Goal: Find specific page/section: Find specific page/section

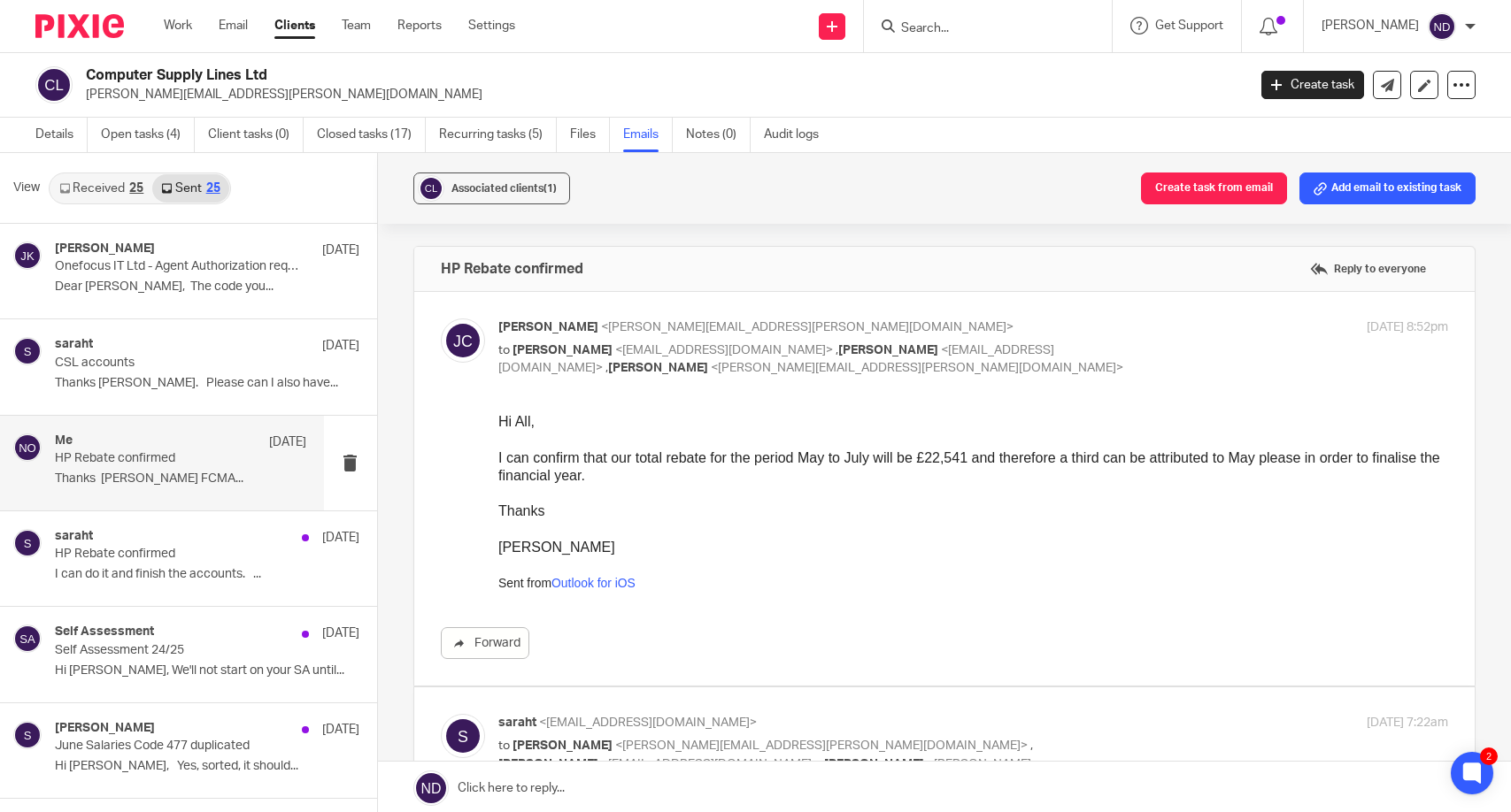
scroll to position [99, 0]
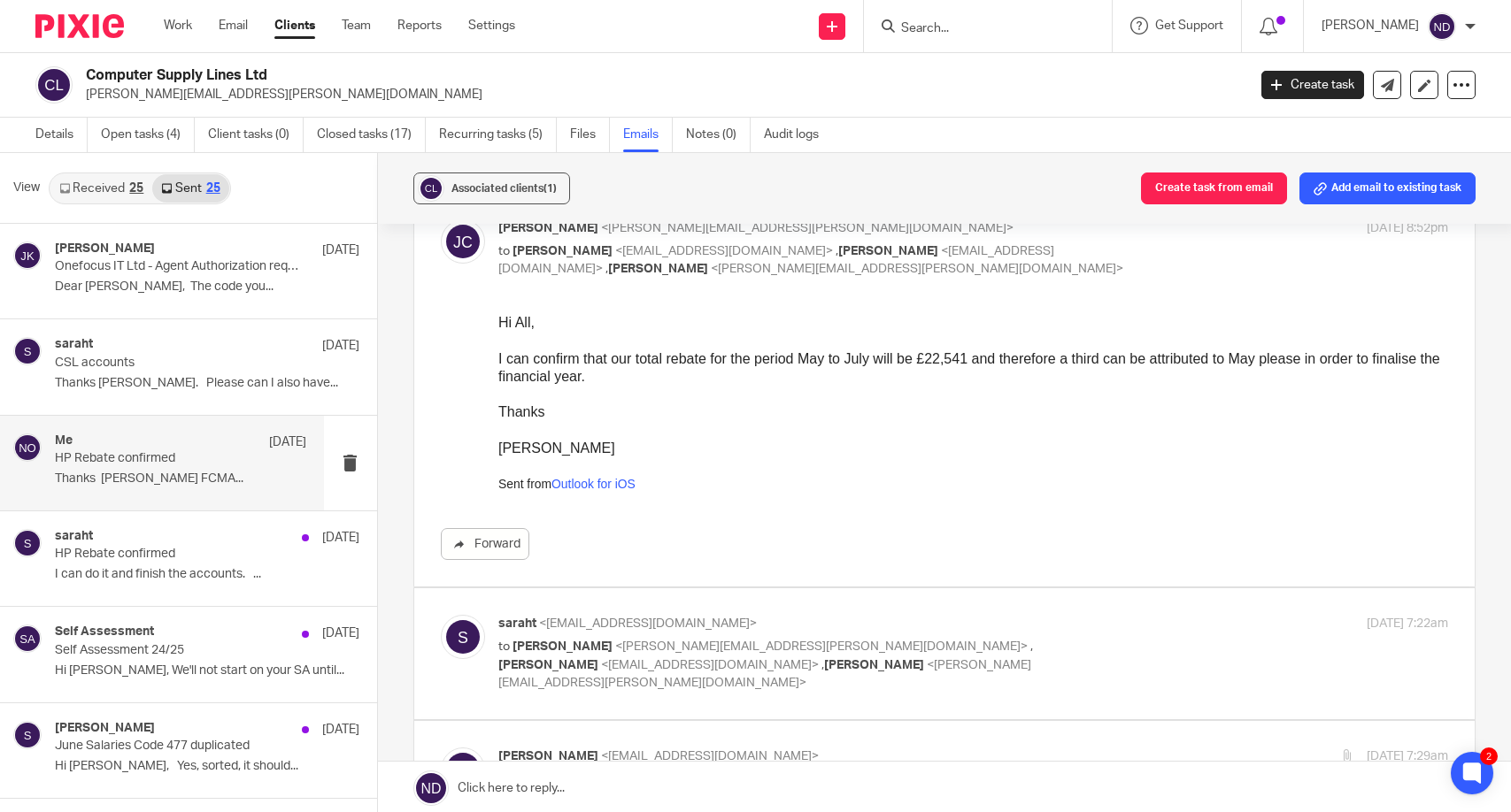
click at [929, 28] on input "Search" at bounding box center [979, 29] width 159 height 16
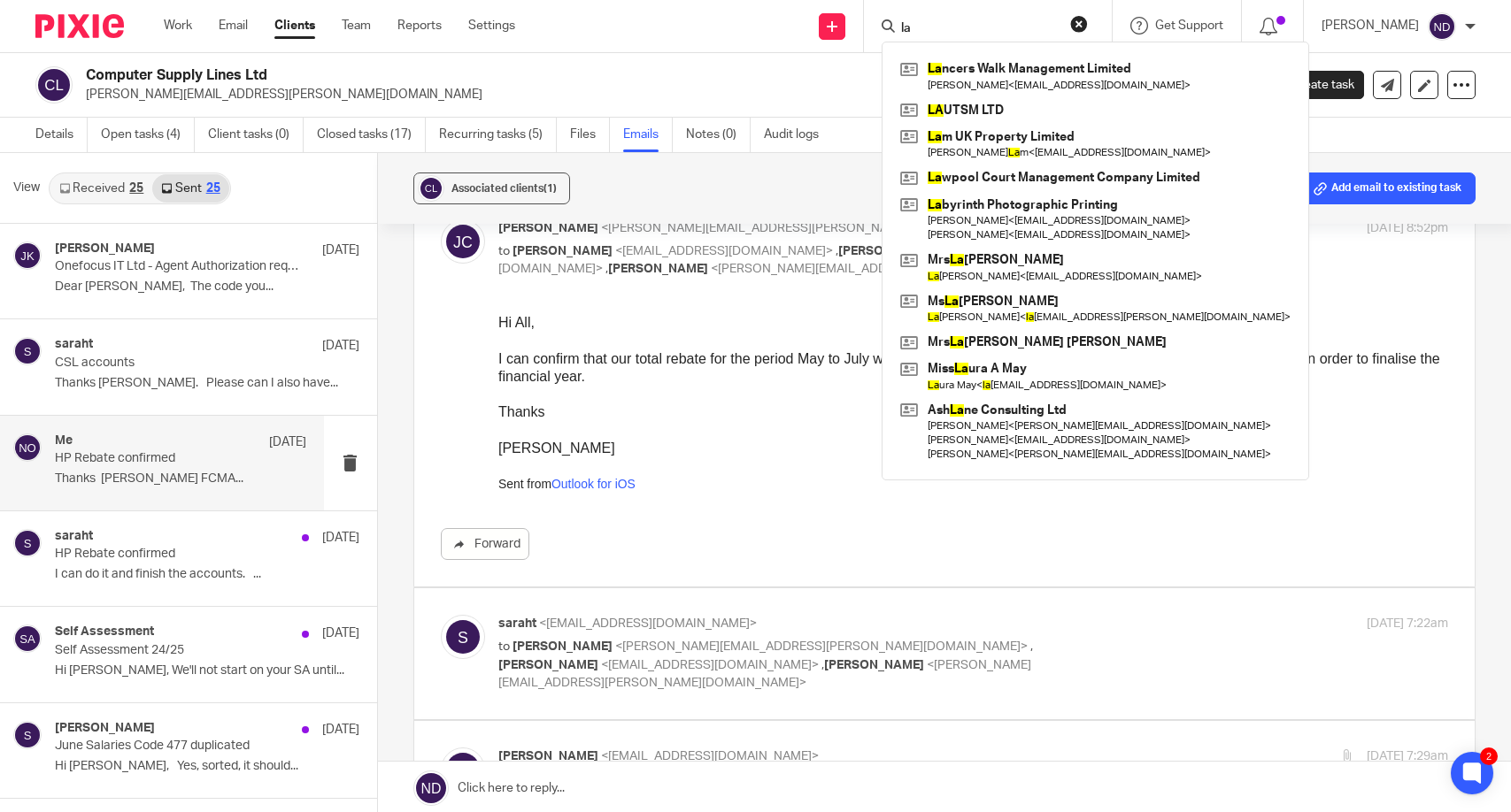
type input "l"
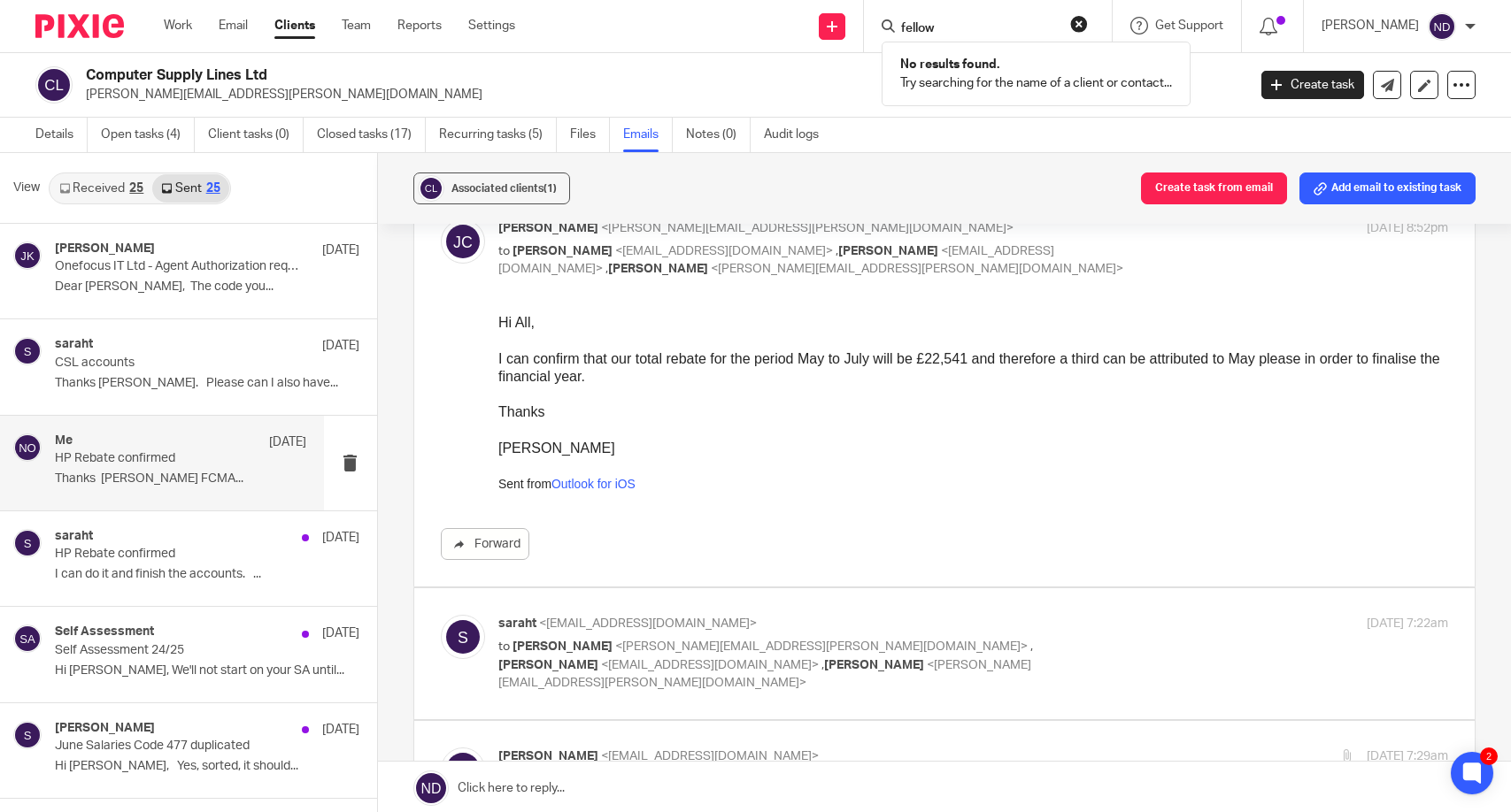
click button "submit" at bounding box center [0, 0] width 0 height 0
drag, startPoint x: 971, startPoint y: 22, endPoint x: 900, endPoint y: 24, distance: 71.0
click at [904, 24] on div "fellow" at bounding box center [985, 26] width 206 height 22
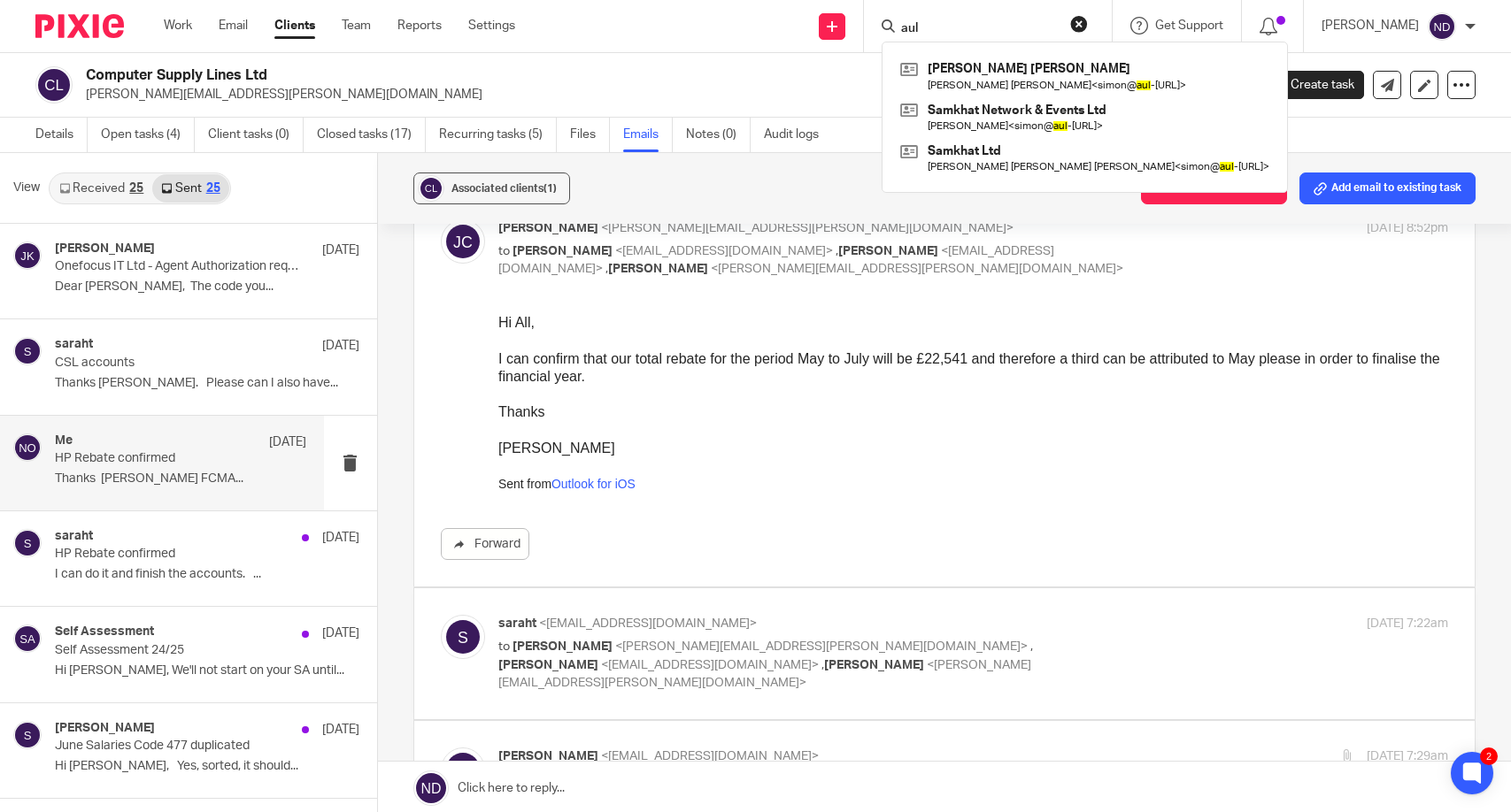
type input "aul"
click button "submit" at bounding box center [0, 0] width 0 height 0
click at [975, 22] on input "aul" at bounding box center [979, 29] width 159 height 16
click button "submit" at bounding box center [0, 0] width 0 height 0
click at [784, 67] on h2 "Computer Supply Lines Ltd" at bounding box center [545, 75] width 919 height 19
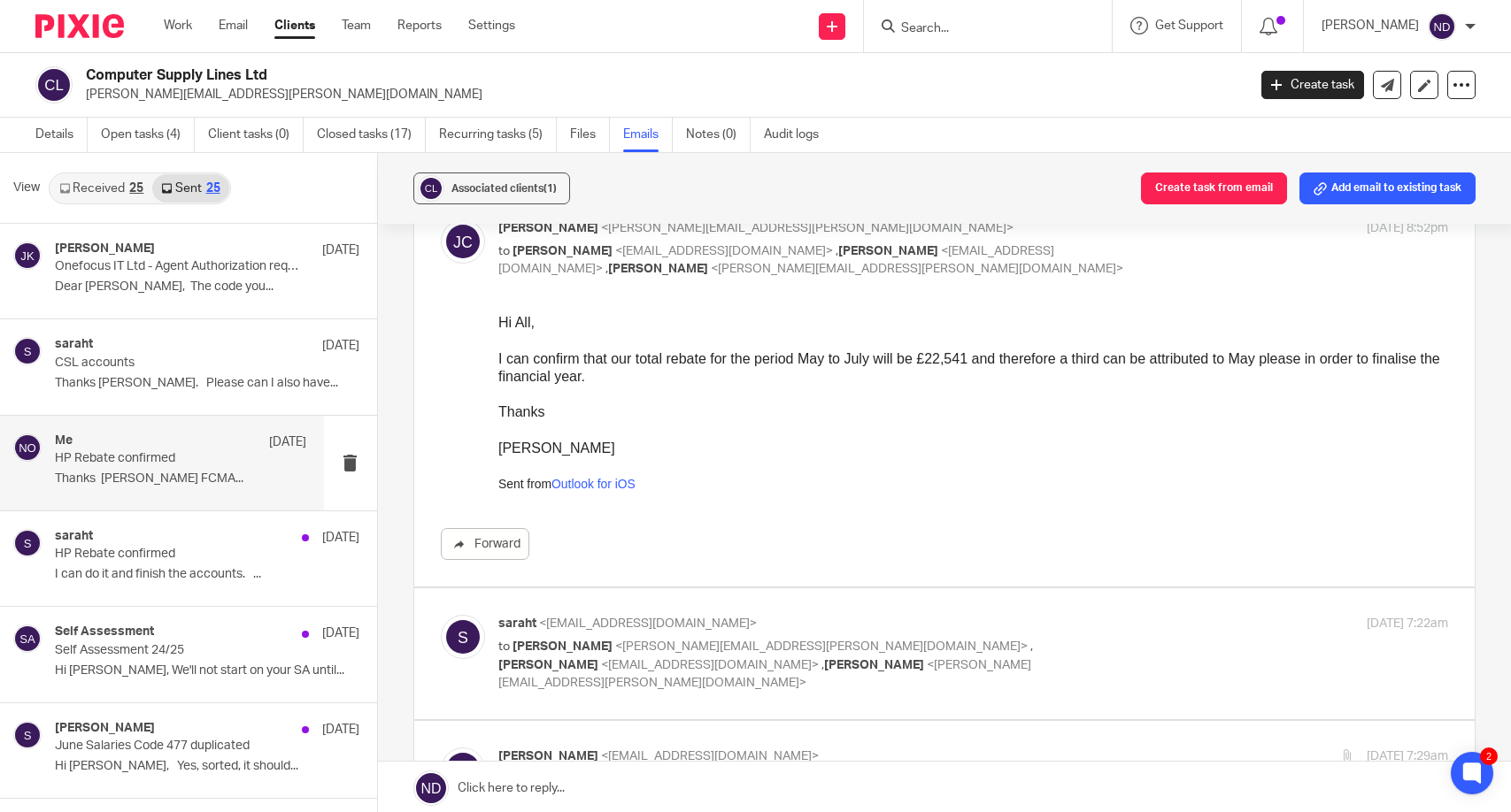
click at [951, 23] on input "Search" at bounding box center [979, 29] width 159 height 16
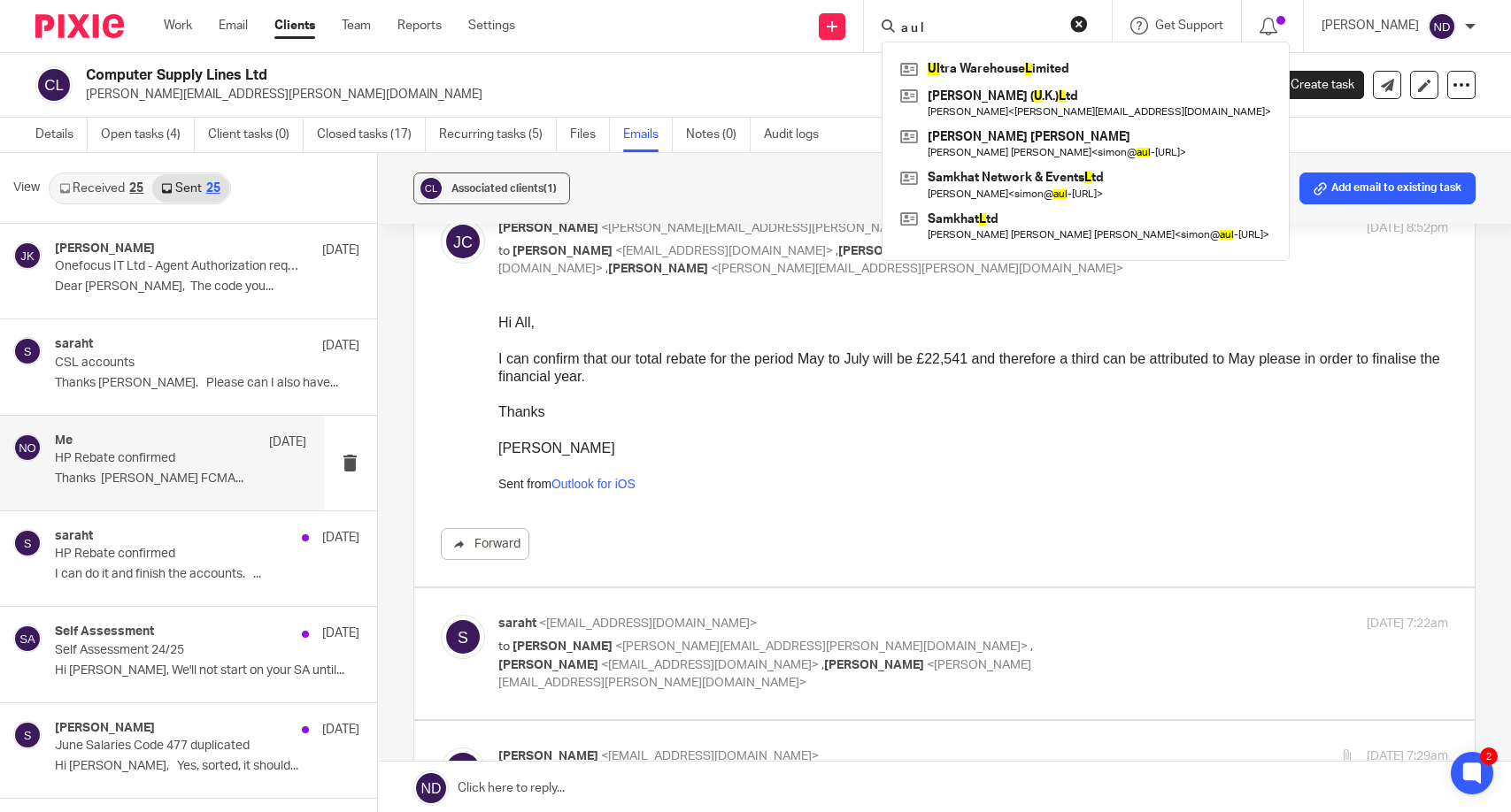
click button "submit" at bounding box center [0, 0] width 0 height 0
click at [966, 21] on input "a u l" at bounding box center [979, 29] width 159 height 16
drag, startPoint x: 961, startPoint y: 21, endPoint x: 917, endPoint y: 24, distance: 44.1
click at [904, 23] on div "a u l" at bounding box center [985, 26] width 206 height 22
click at [954, 25] on input "a u l" at bounding box center [979, 29] width 159 height 16
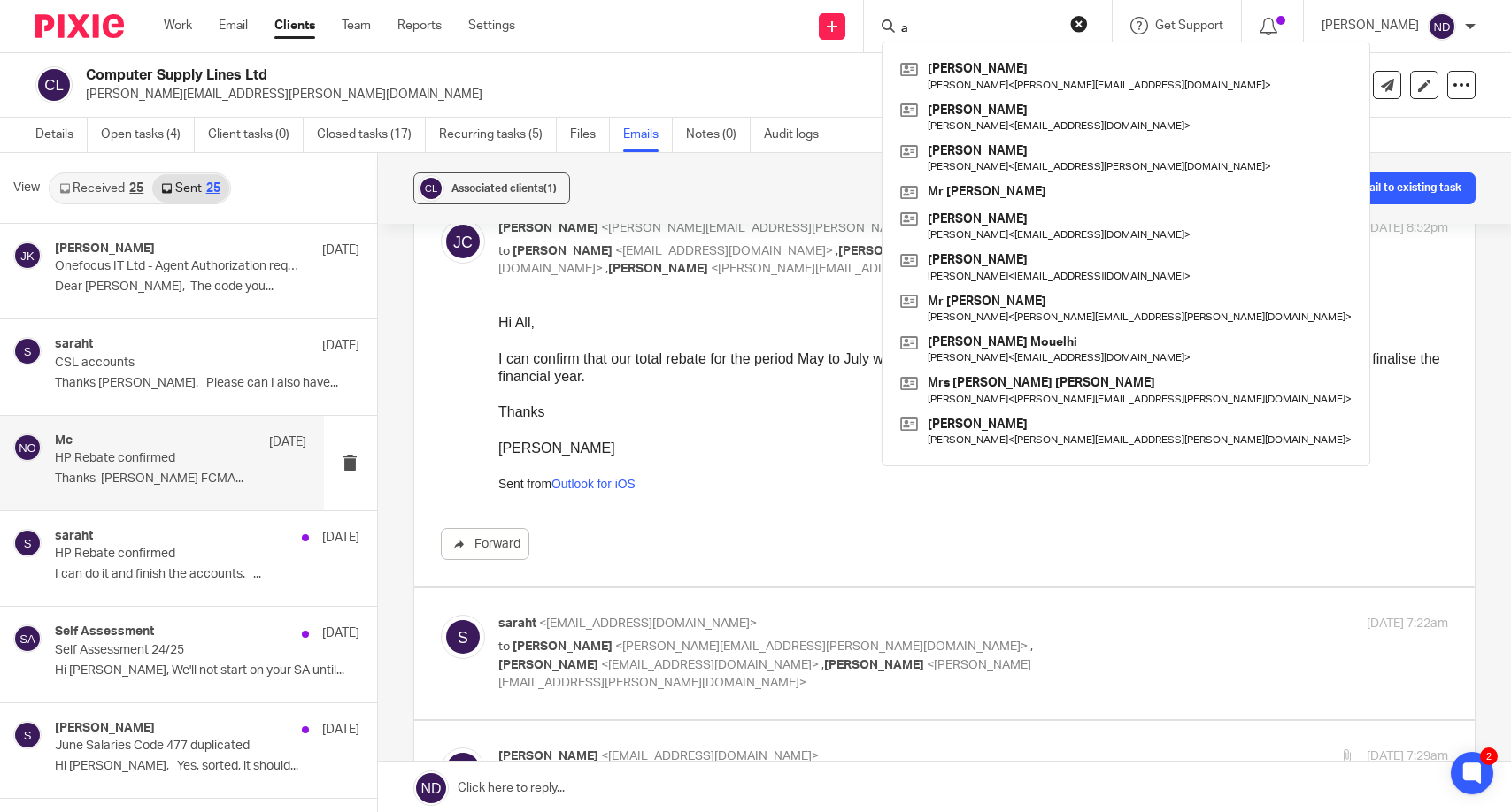
type input "a"
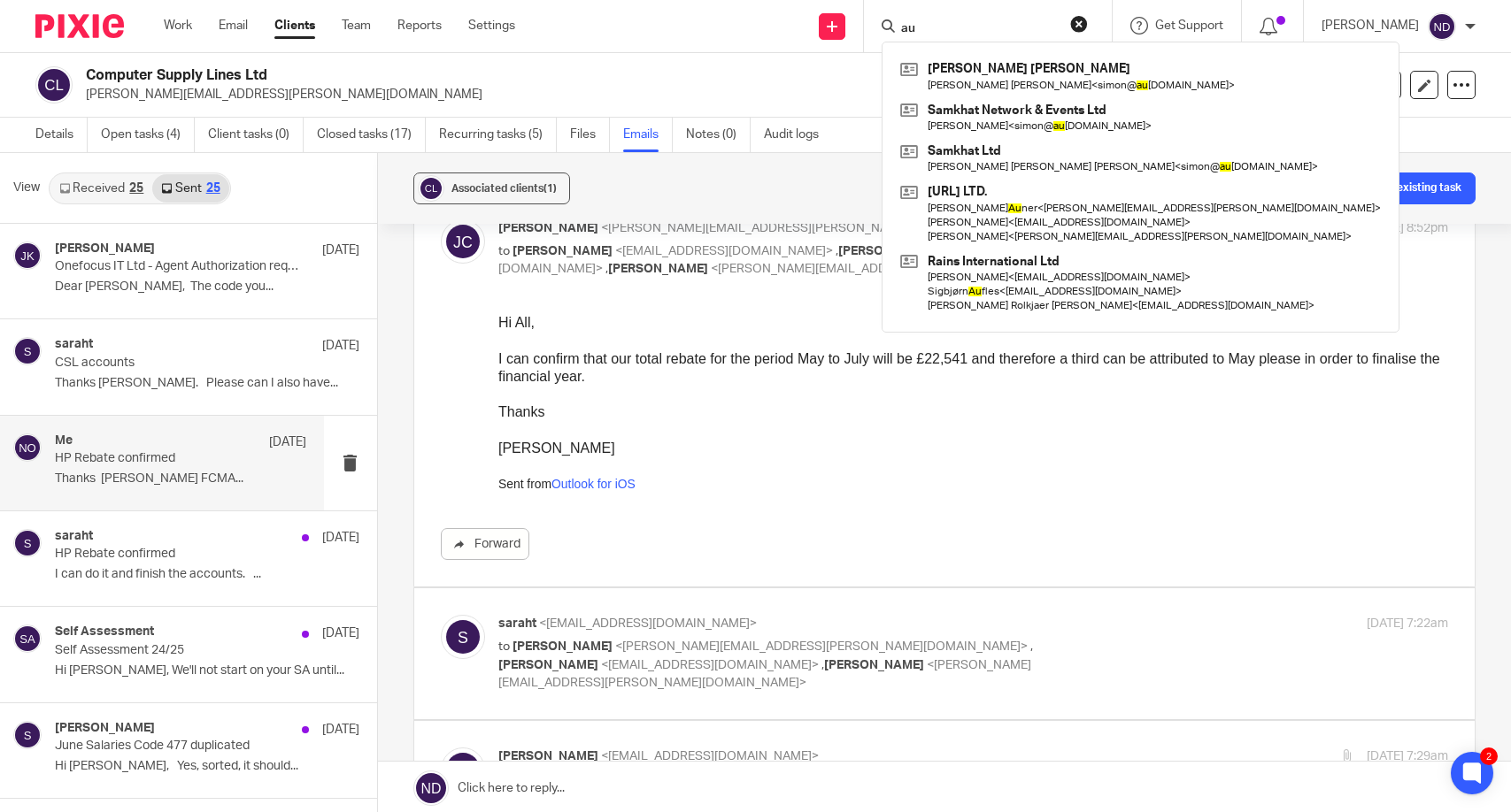
type input "a"
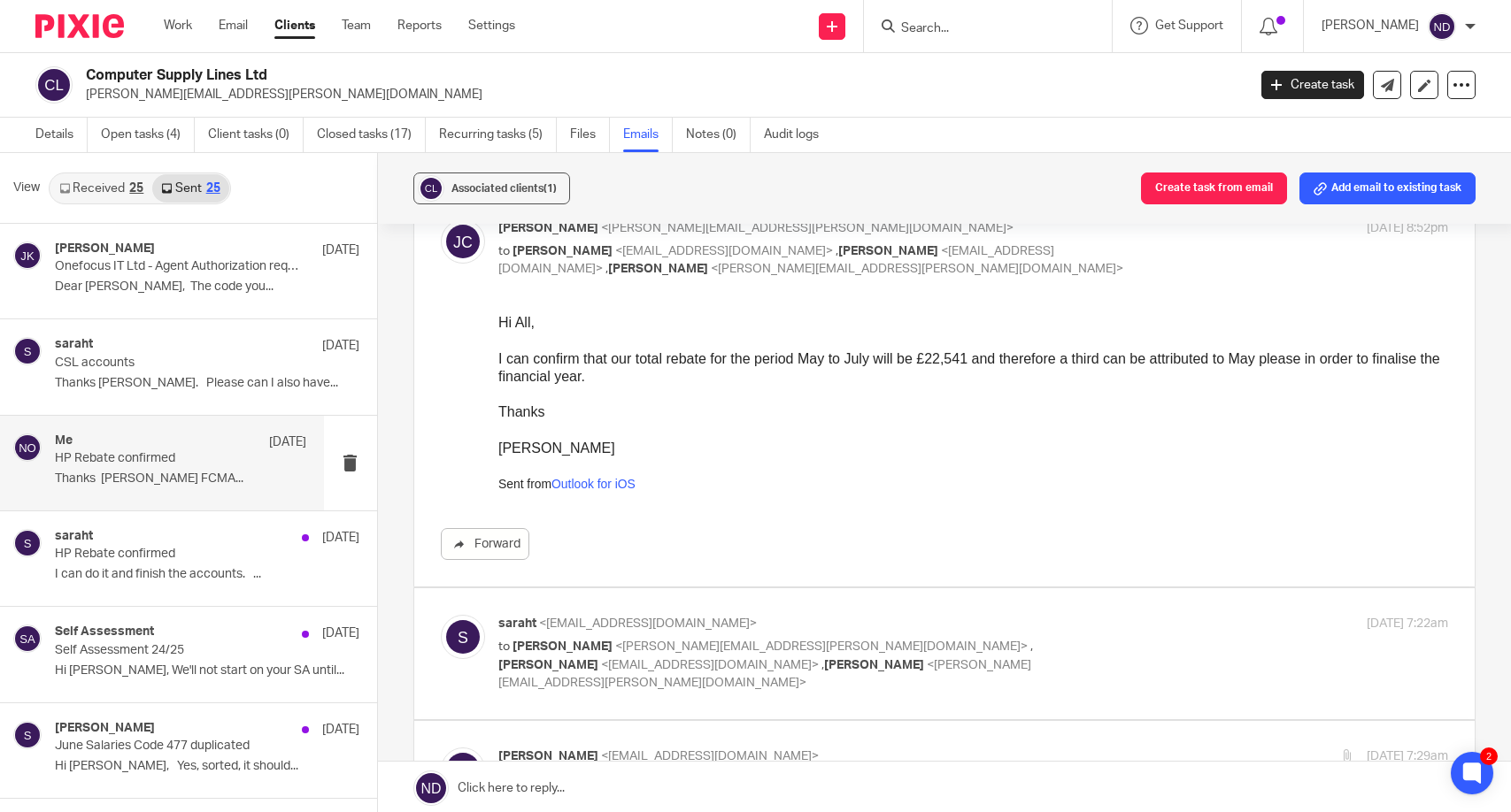
drag, startPoint x: 925, startPoint y: 75, endPoint x: 915, endPoint y: 76, distance: 10.0
click at [925, 75] on h2 "Computer Supply Lines Ltd" at bounding box center [545, 75] width 919 height 19
